Goal: Use online tool/utility: Utilize a website feature to perform a specific function

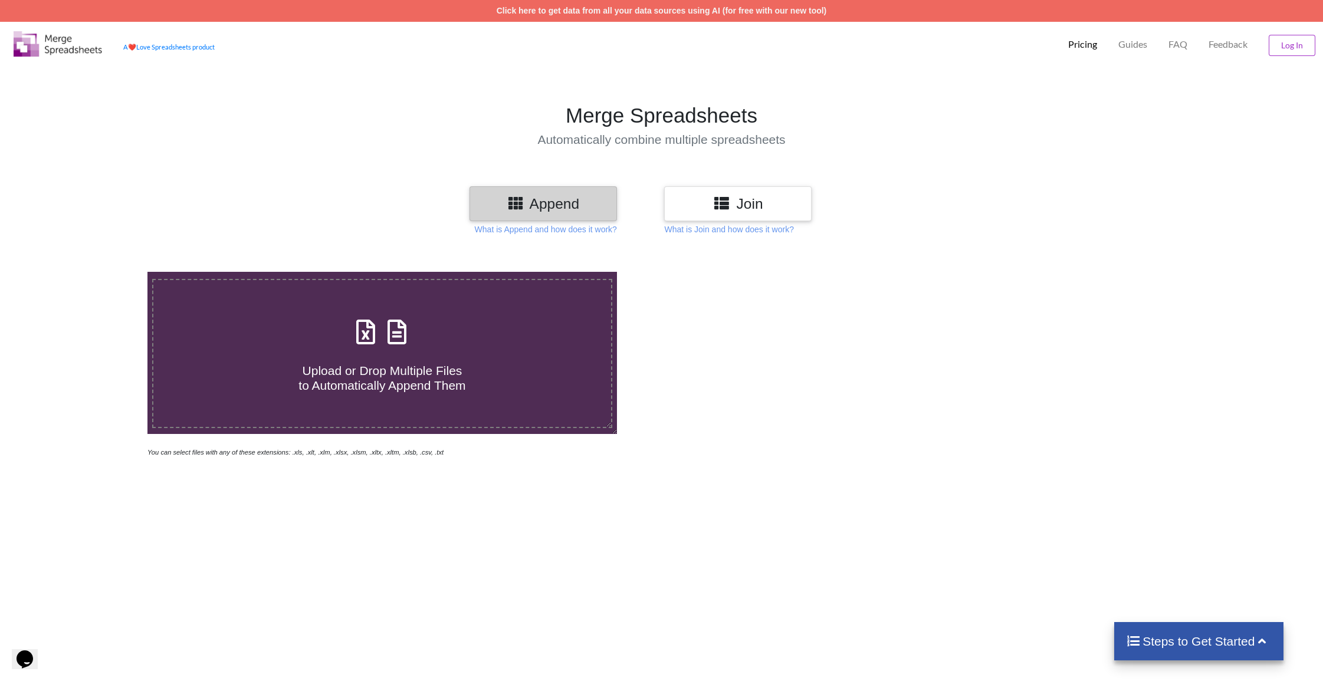
click at [337, 343] on div "Upload or Drop Multiple Files to Automatically Append Them" at bounding box center [382, 354] width 458 height 80
click at [97, 272] on input "Upload or Drop Multiple Files to Automatically Append Them" at bounding box center [97, 272] width 0 height 0
type input "C:\fakepath\10056.xls"
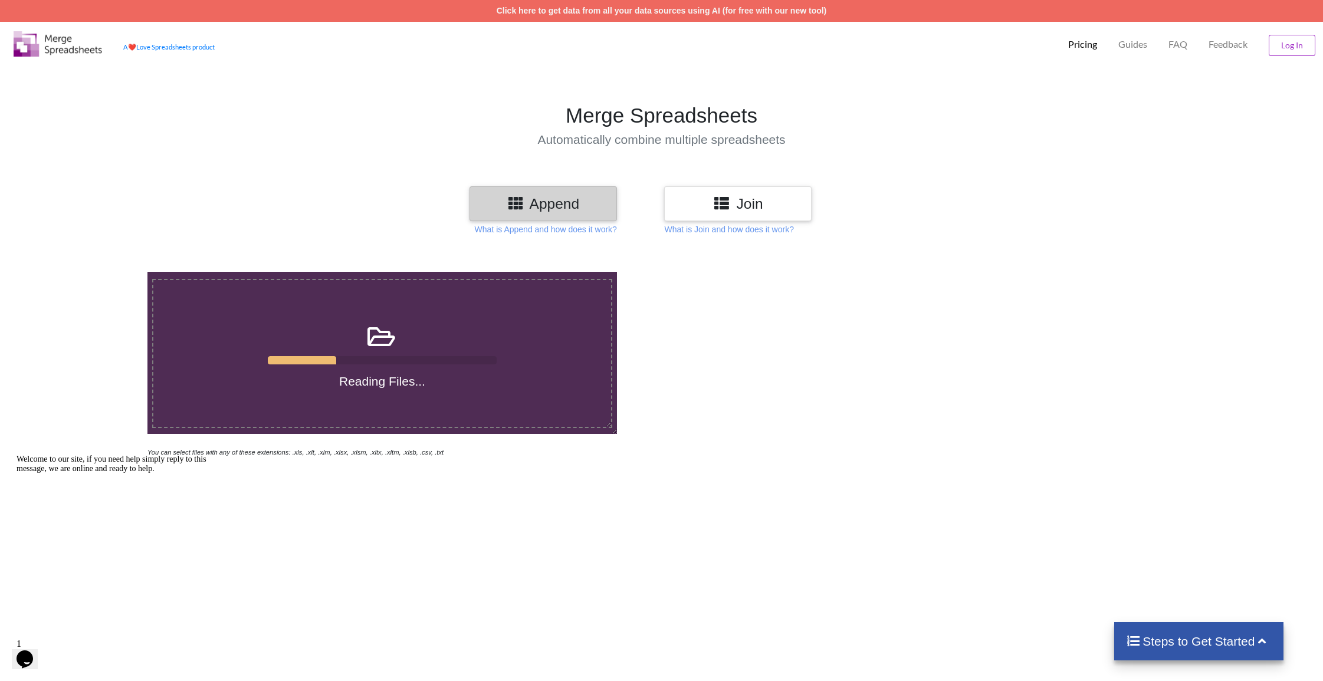
click at [416, 380] on h4 "Reading Files..." at bounding box center [382, 381] width 458 height 15
click at [97, 272] on input "Reading Files..." at bounding box center [97, 272] width 0 height 0
click at [416, 369] on div "Reading Files..." at bounding box center [382, 353] width 458 height 70
click at [97, 272] on input "Reading Files..." at bounding box center [97, 272] width 0 height 0
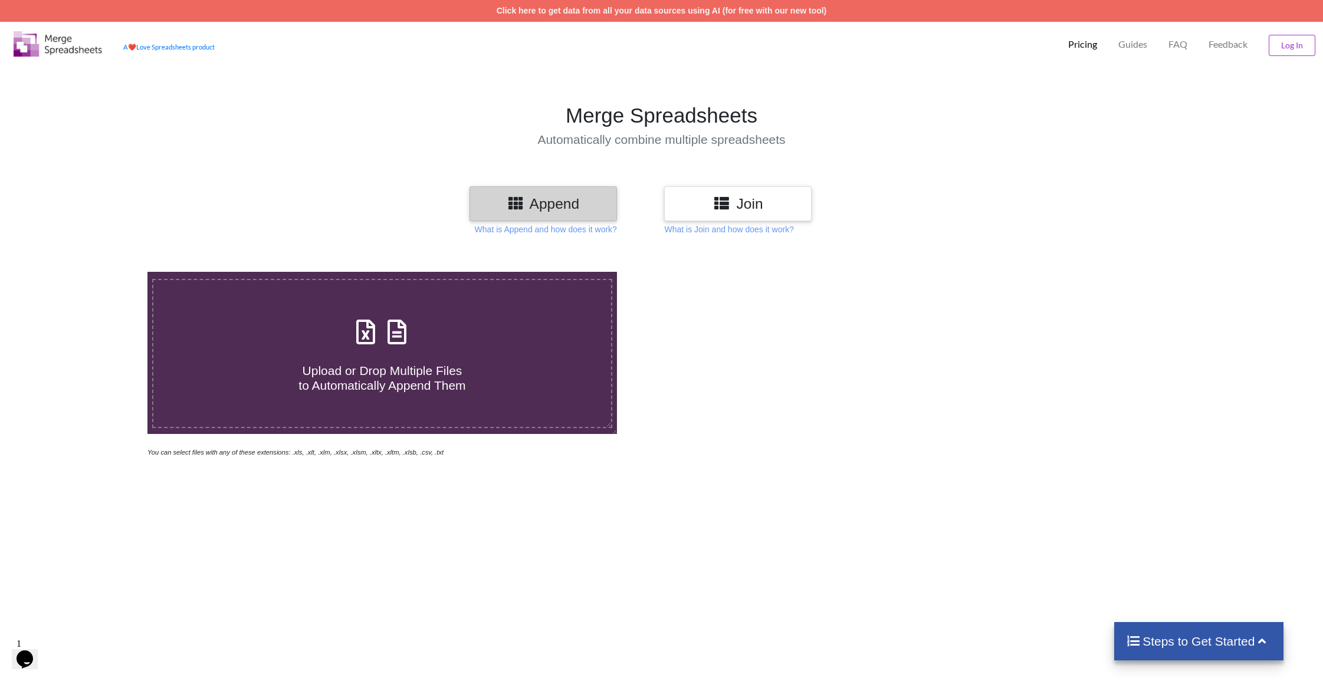
click at [419, 288] on label "Upload or Drop Multiple Files to Automatically Append Them" at bounding box center [382, 354] width 460 height 150
click at [97, 272] on input "Upload or Drop Multiple Files to Automatically Append Them" at bounding box center [97, 272] width 0 height 0
type input "C:\fakepath\10056.xls"
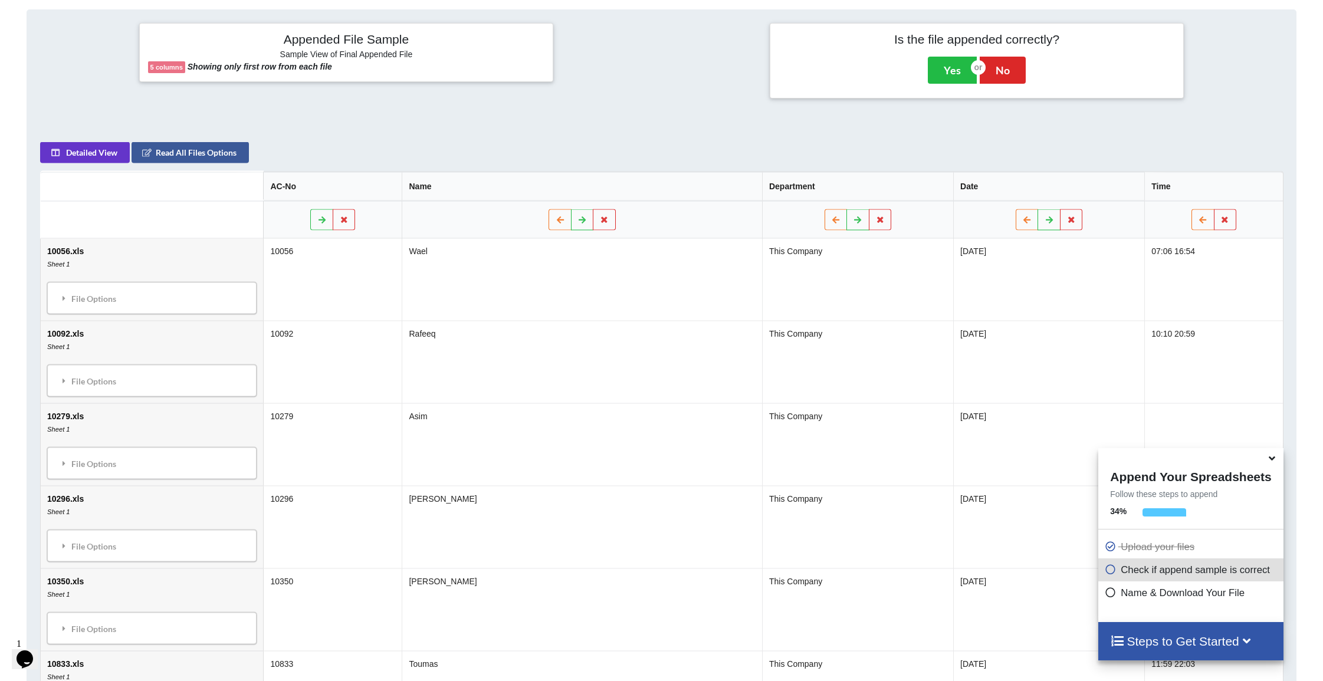
scroll to position [494, 0]
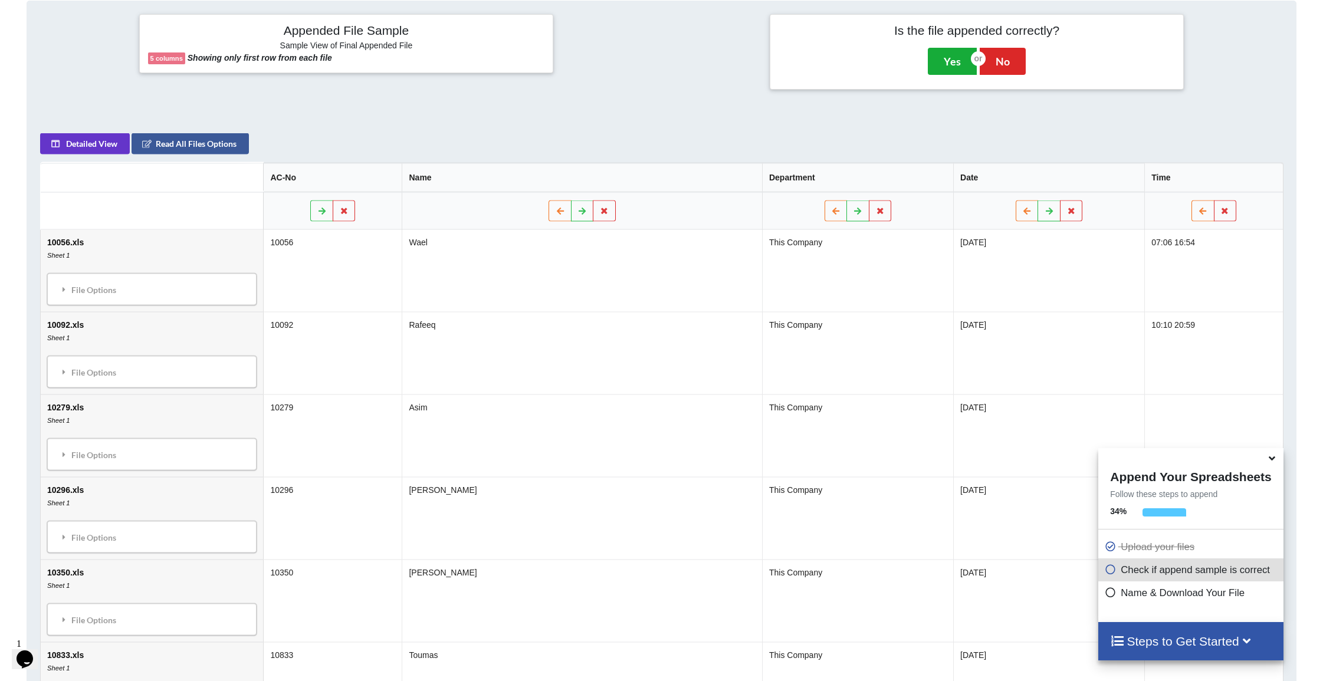
click at [962, 66] on button "Yes" at bounding box center [952, 61] width 49 height 27
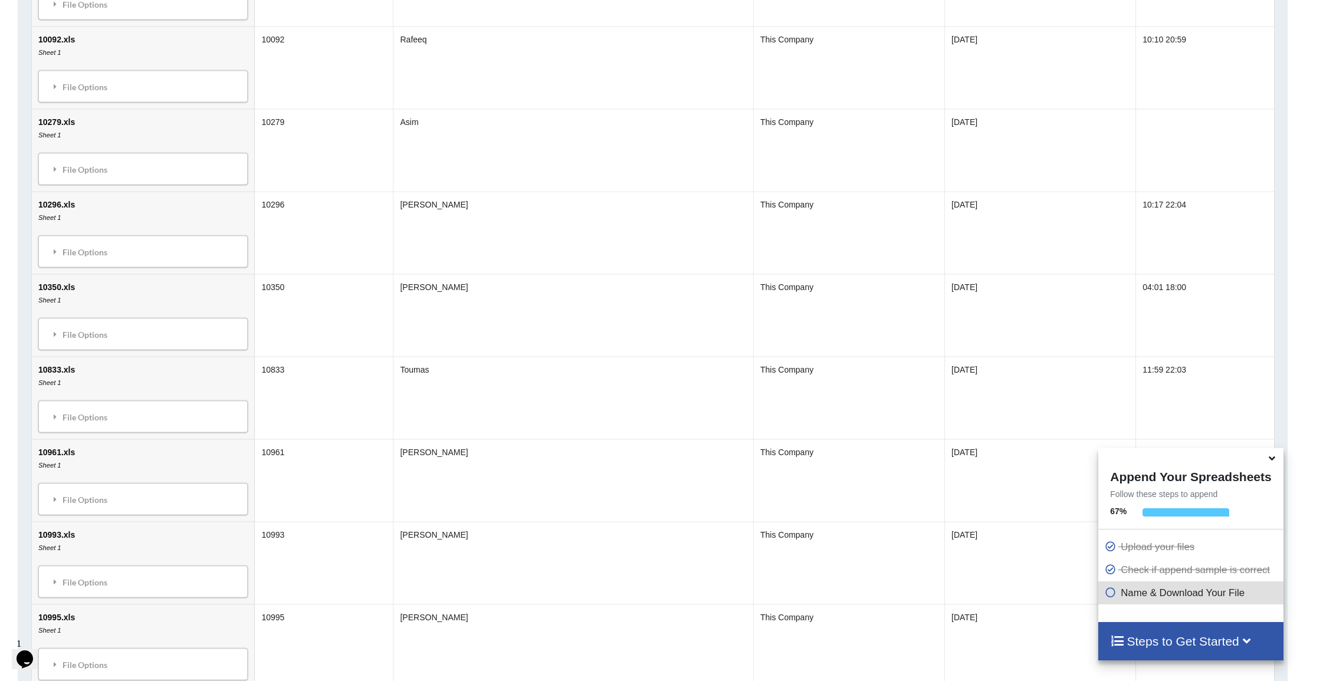
scroll to position [1129, 9]
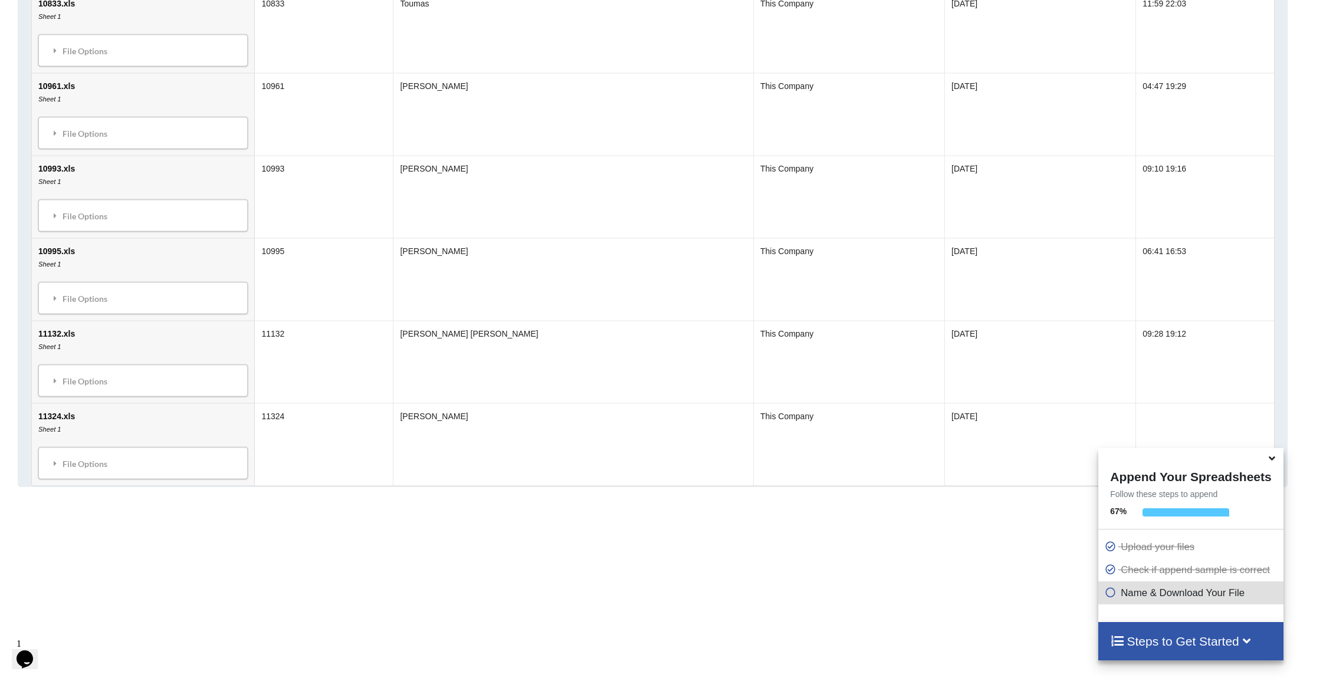
drag, startPoint x: 1272, startPoint y: 459, endPoint x: 1124, endPoint y: 452, distance: 148.8
click at [1272, 459] on icon at bounding box center [1272, 456] width 12 height 11
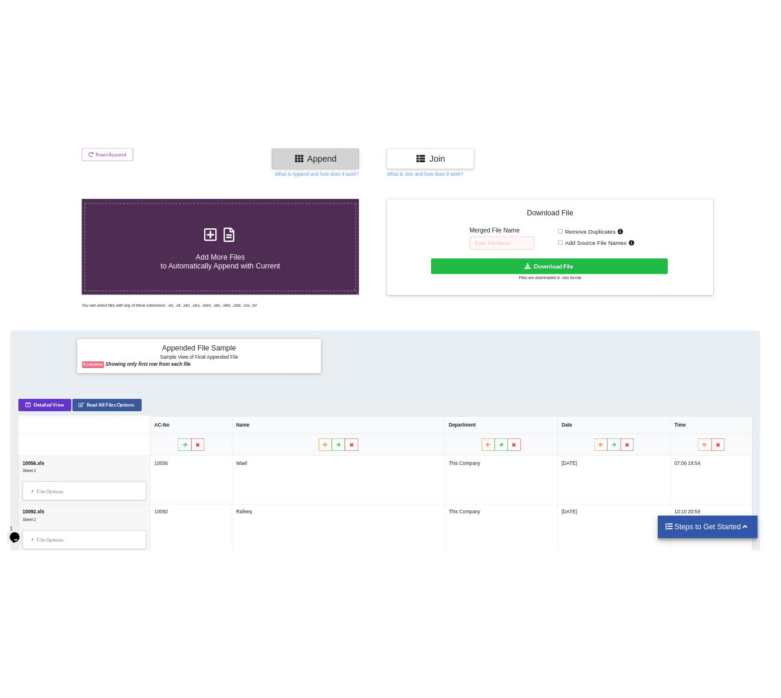
scroll to position [192, 9]
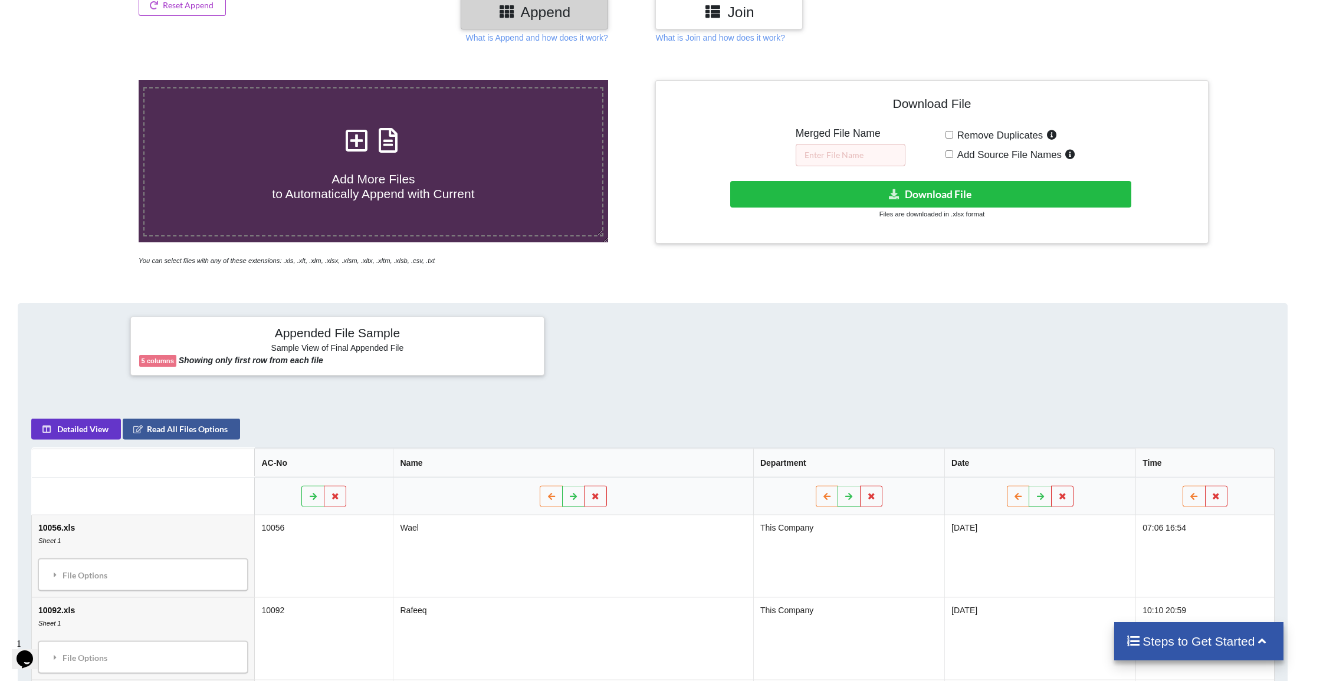
click at [851, 191] on button "Download File" at bounding box center [930, 194] width 401 height 27
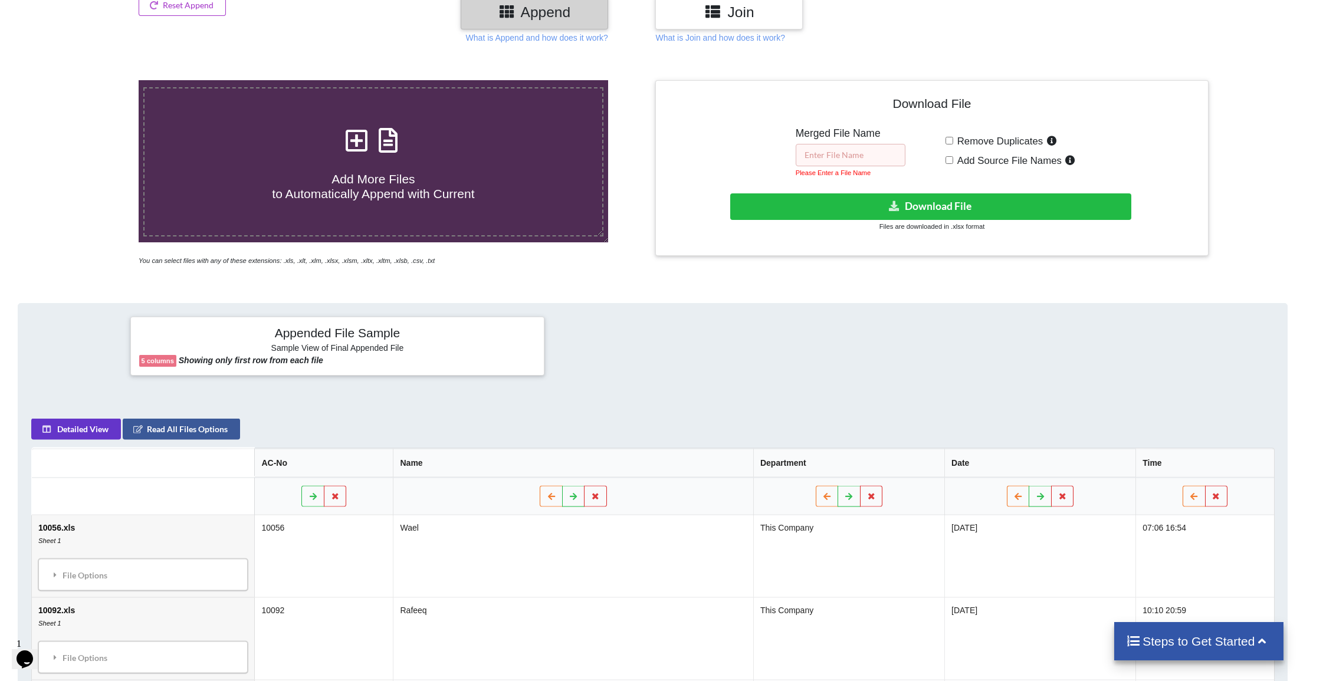
click at [856, 152] on input "text" at bounding box center [850, 155] width 110 height 22
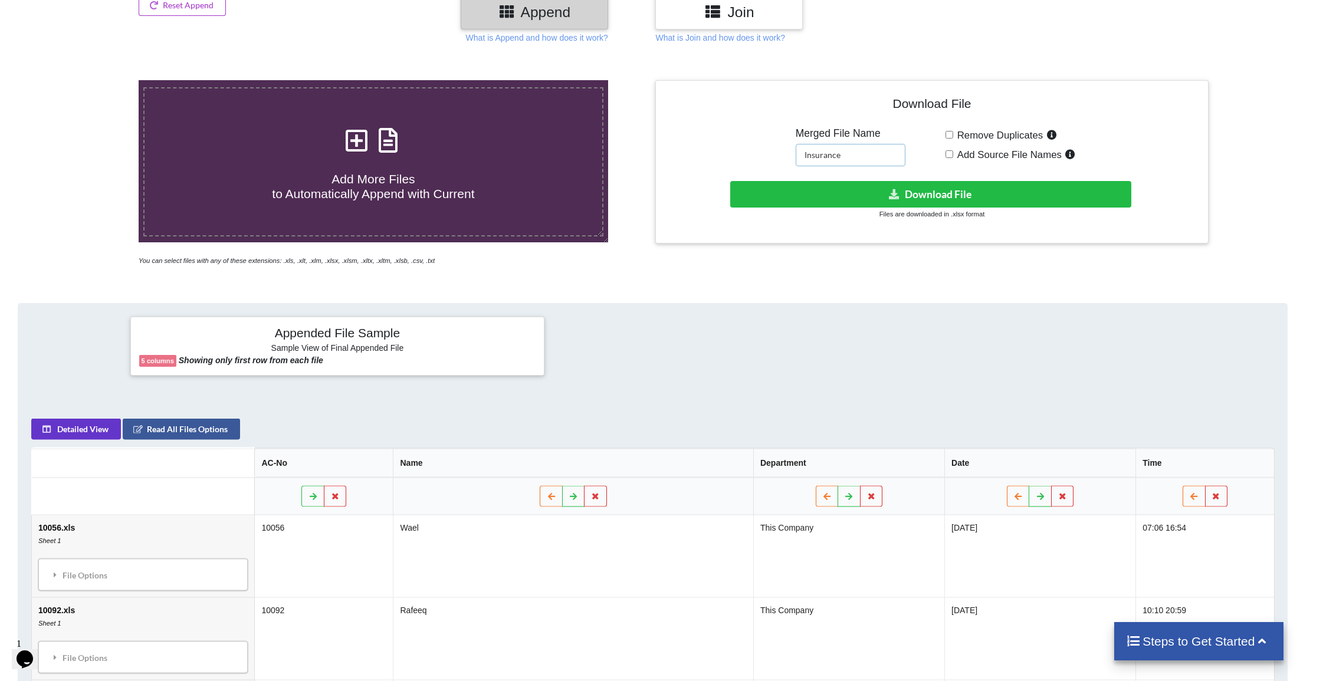
type input "Insurance"
click at [879, 191] on button "Download File" at bounding box center [930, 194] width 401 height 27
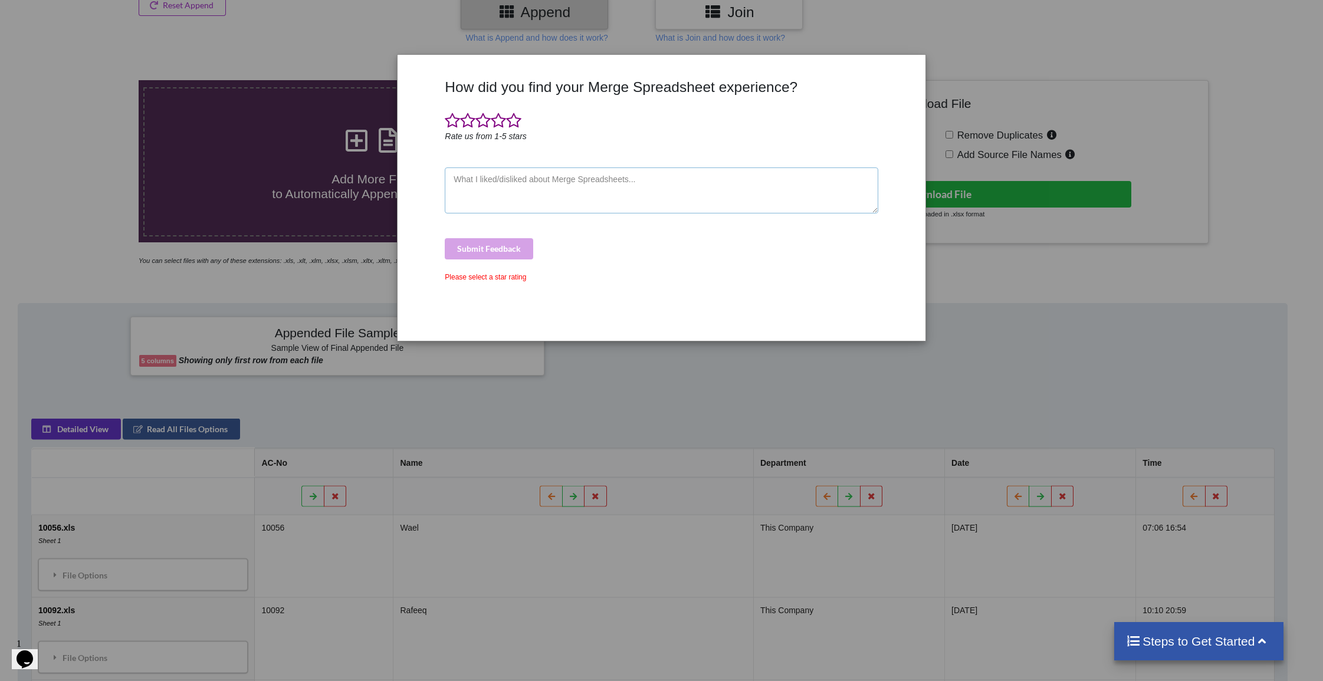
click at [519, 211] on textarea at bounding box center [661, 190] width 433 height 46
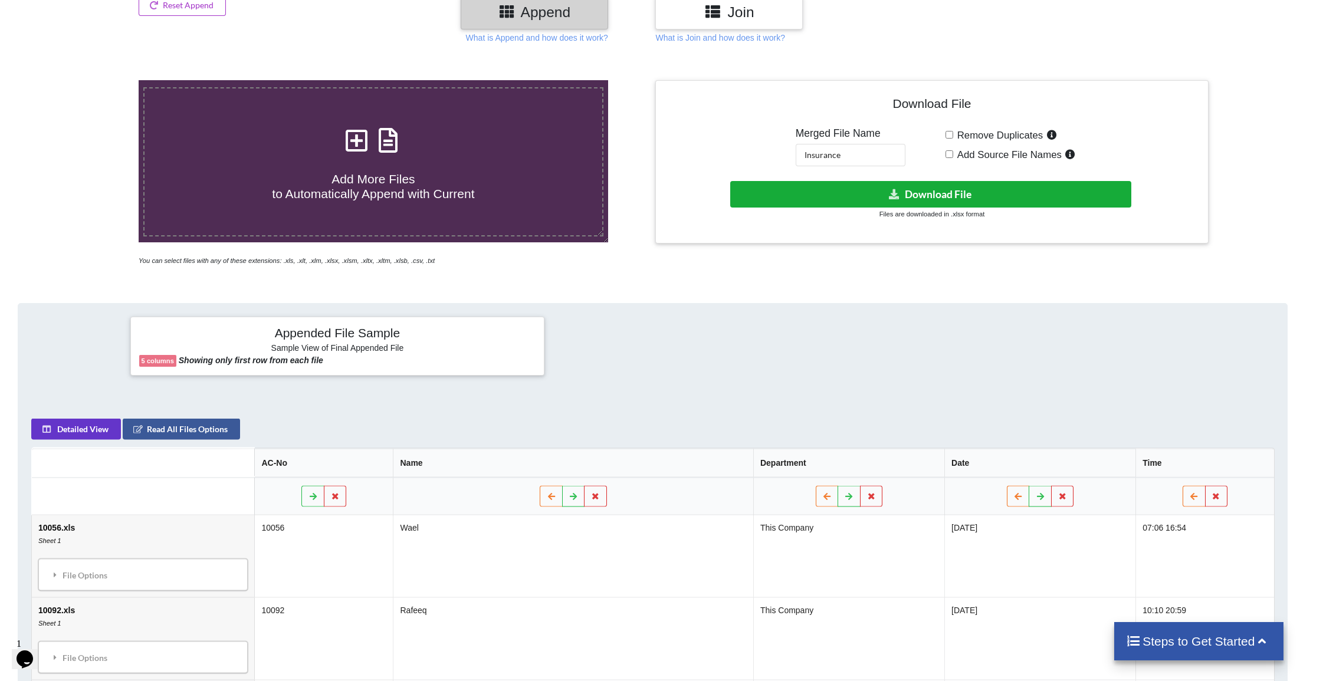
click at [878, 199] on button "Download File" at bounding box center [930, 194] width 401 height 27
